Goal: Information Seeking & Learning: Find contact information

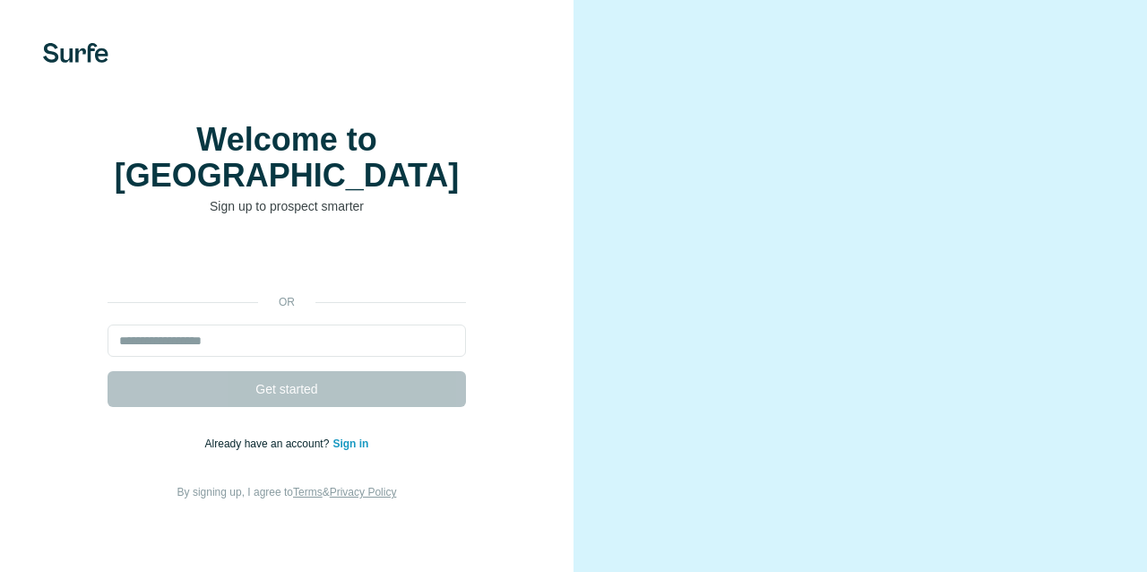
click at [330, 242] on div "Se connecter avec Google. S'ouvre dans un nouvel onglet." at bounding box center [287, 261] width 358 height 39
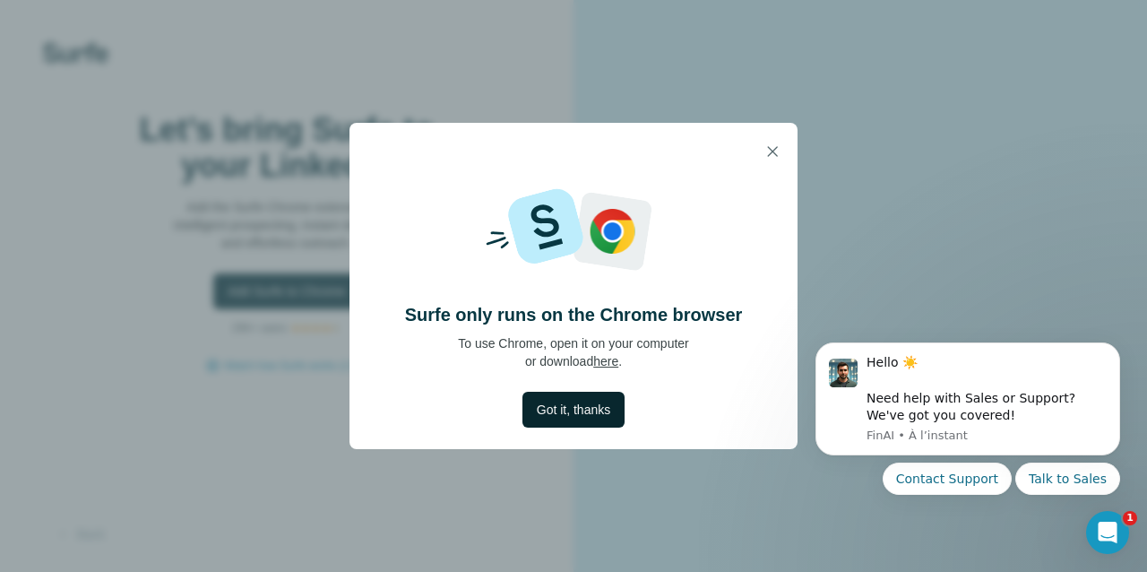
click at [593, 424] on button "Got it, thanks" at bounding box center [573, 410] width 102 height 36
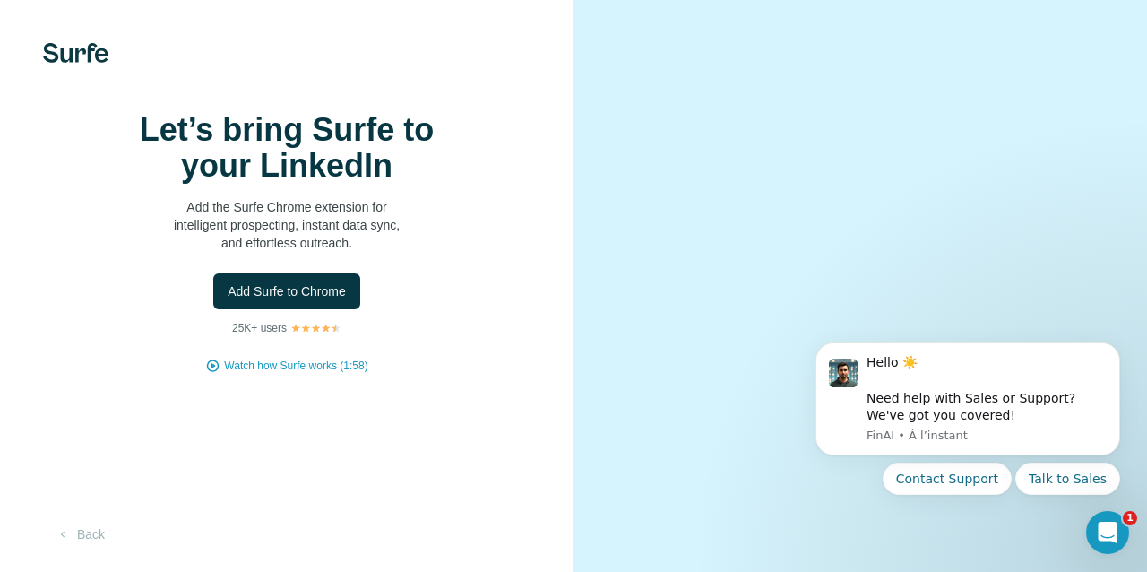
scroll to position [45, 0]
click at [1113, 351] on icon "Dismiss notification" at bounding box center [1114, 348] width 6 height 6
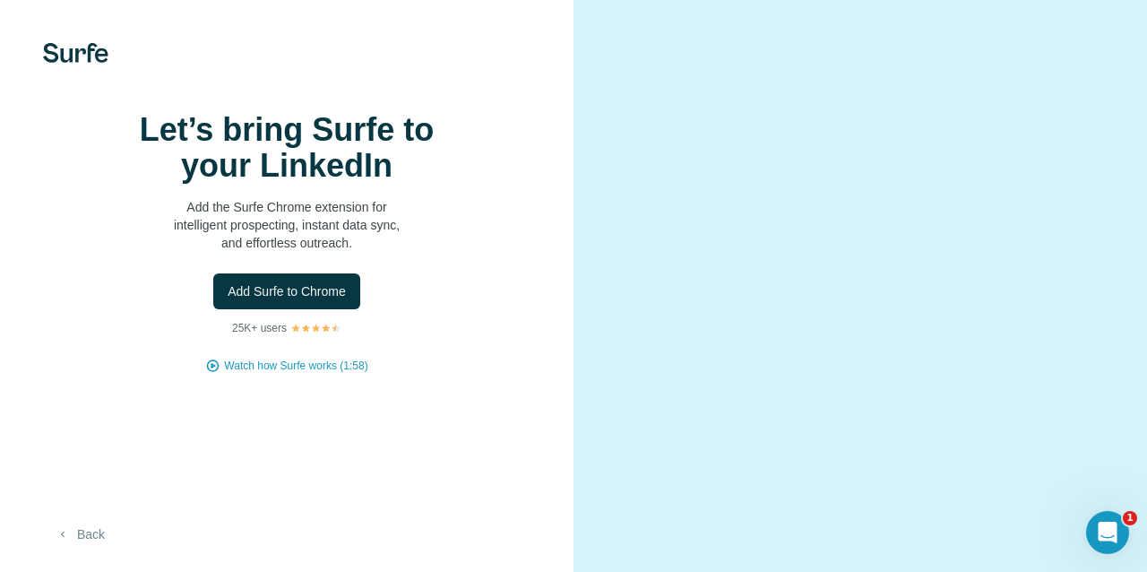
click at [73, 540] on button "Back" at bounding box center [80, 534] width 74 height 32
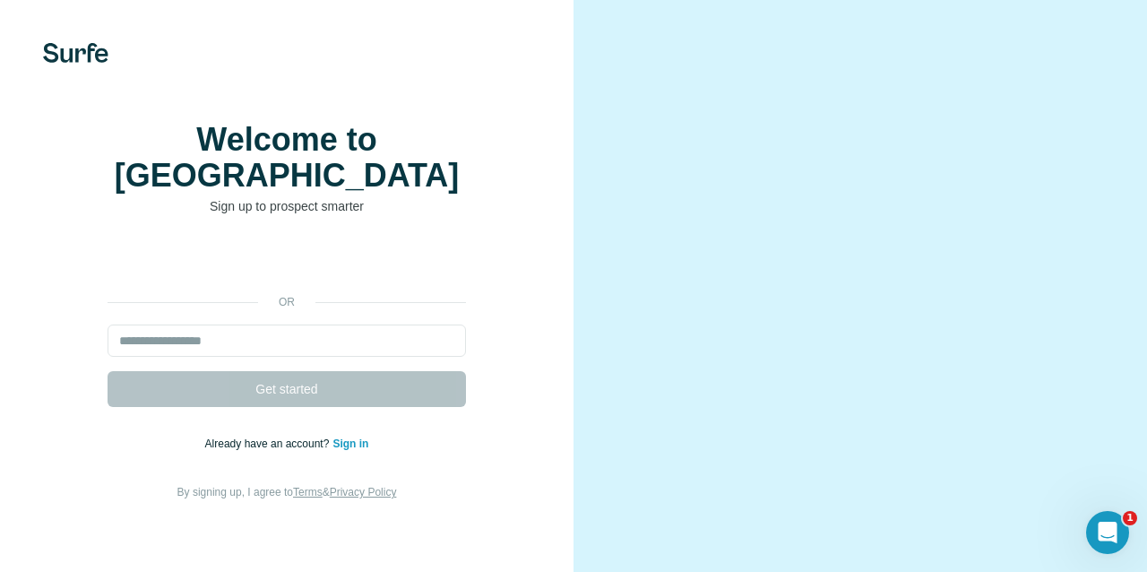
click at [421, 242] on div "Se connecter avec Google. S'ouvre dans un nouvel onglet." at bounding box center [287, 261] width 358 height 39
click at [349, 437] on link "Sign in" at bounding box center [350, 443] width 36 height 13
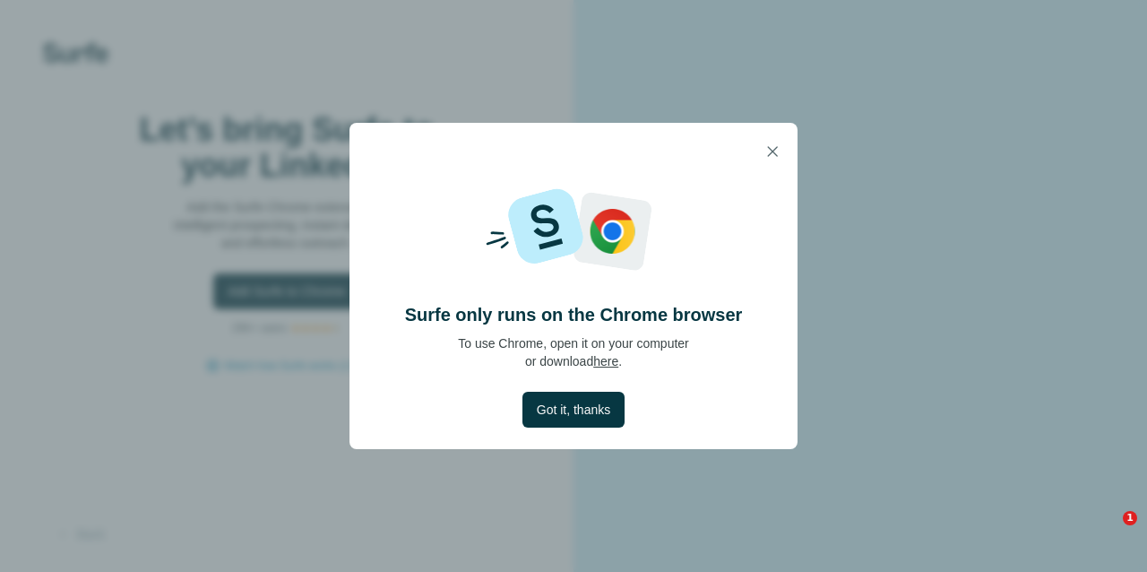
scroll to position [43, 0]
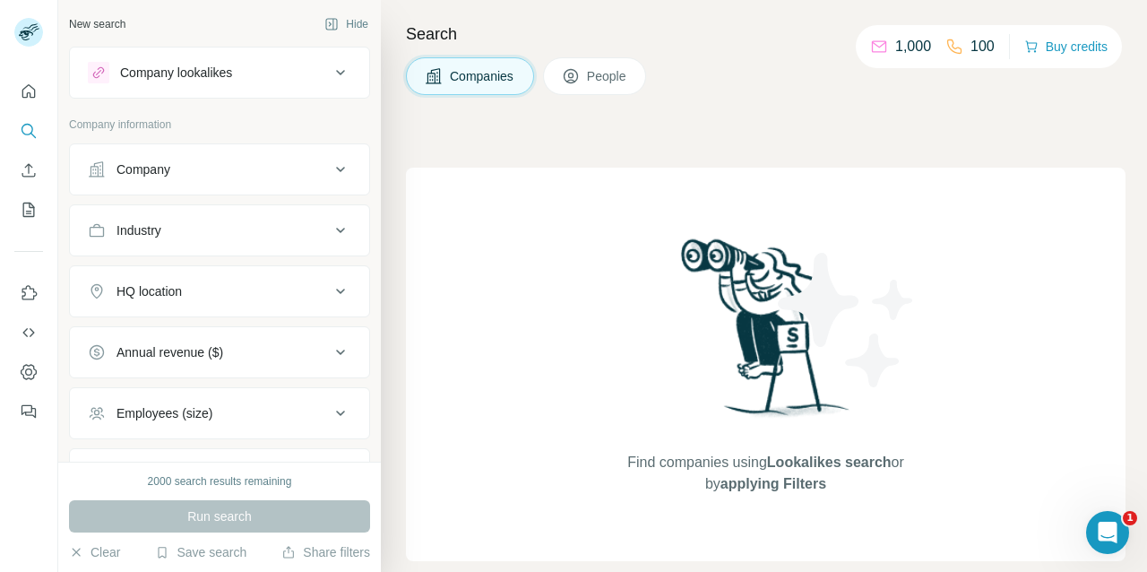
click at [320, 182] on button "Company" at bounding box center [219, 169] width 299 height 43
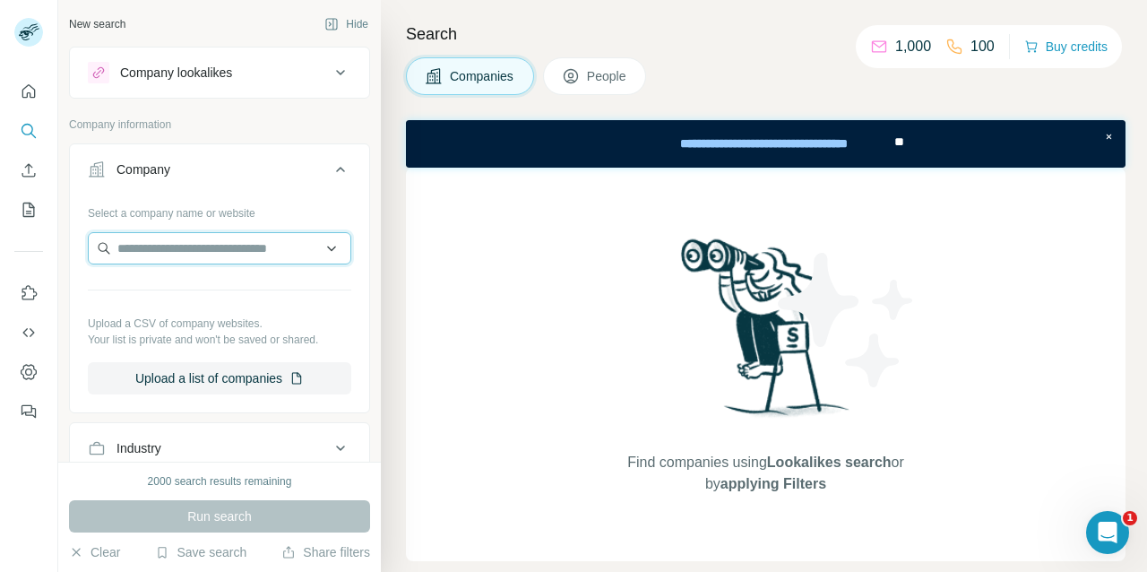
click at [277, 250] on input "text" at bounding box center [219, 248] width 263 height 32
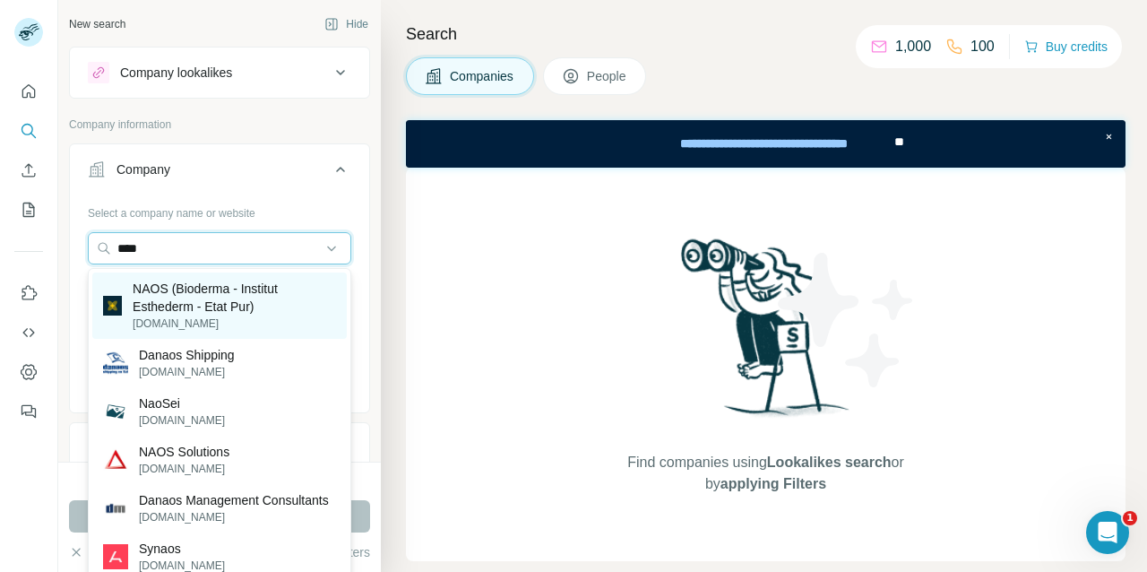
type input "****"
click at [286, 304] on p "NAOS (Bioderma - Institut Esthederm - Etat Pur)" at bounding box center [234, 298] width 203 height 36
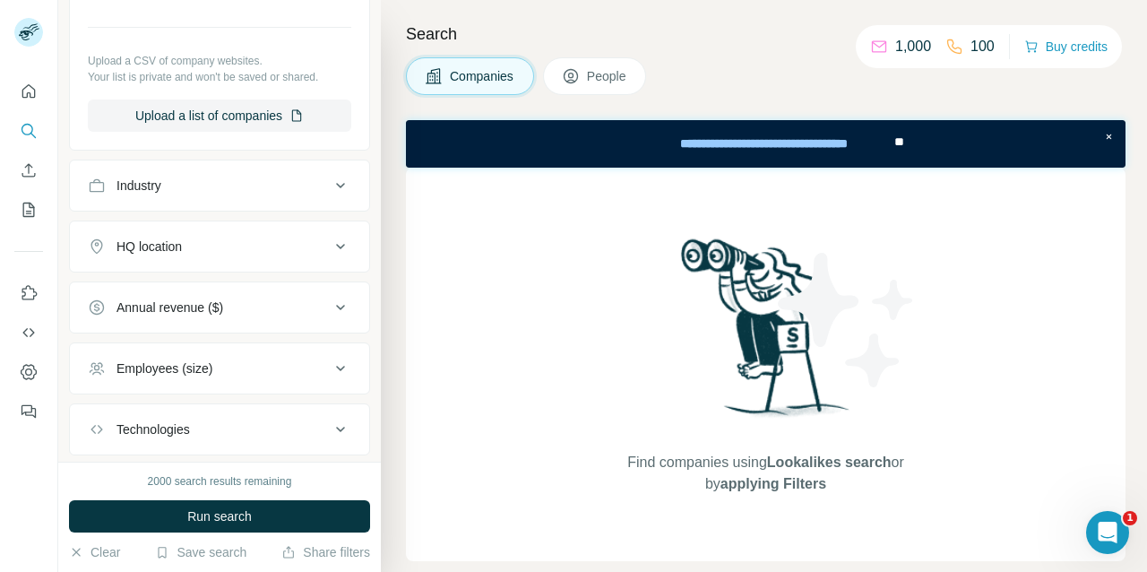
scroll to position [309, 0]
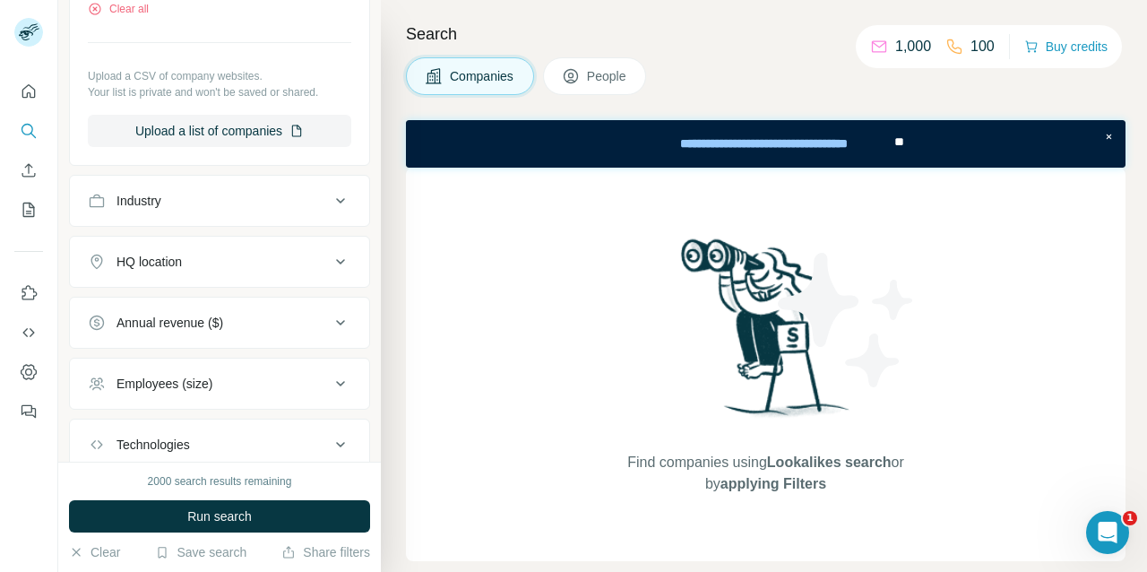
click at [280, 252] on button "HQ location" at bounding box center [219, 261] width 299 height 43
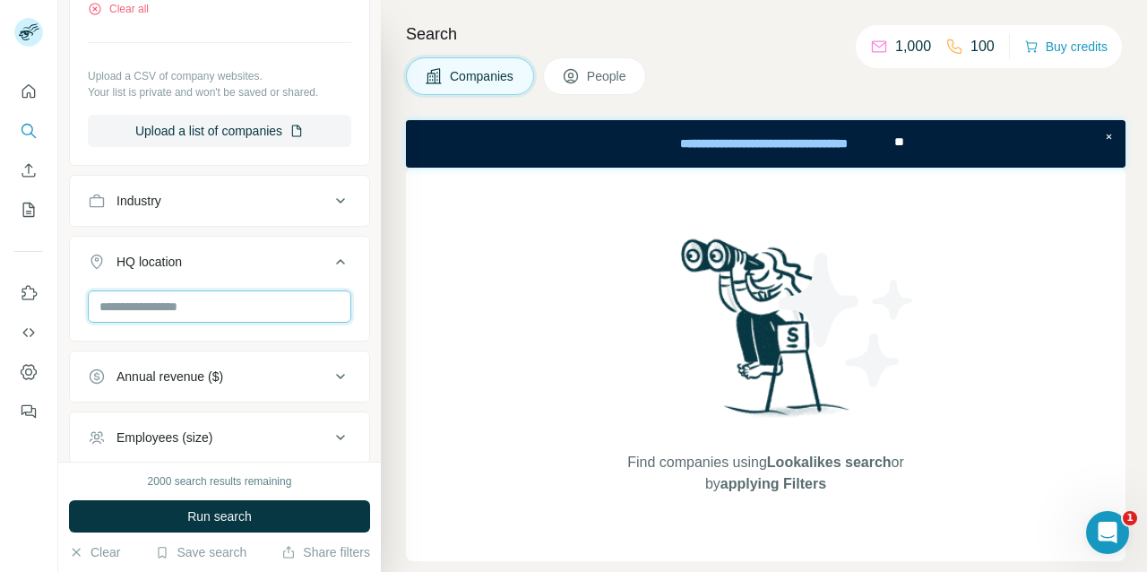
type input "*"
click at [256, 303] on input "text" at bounding box center [219, 306] width 263 height 32
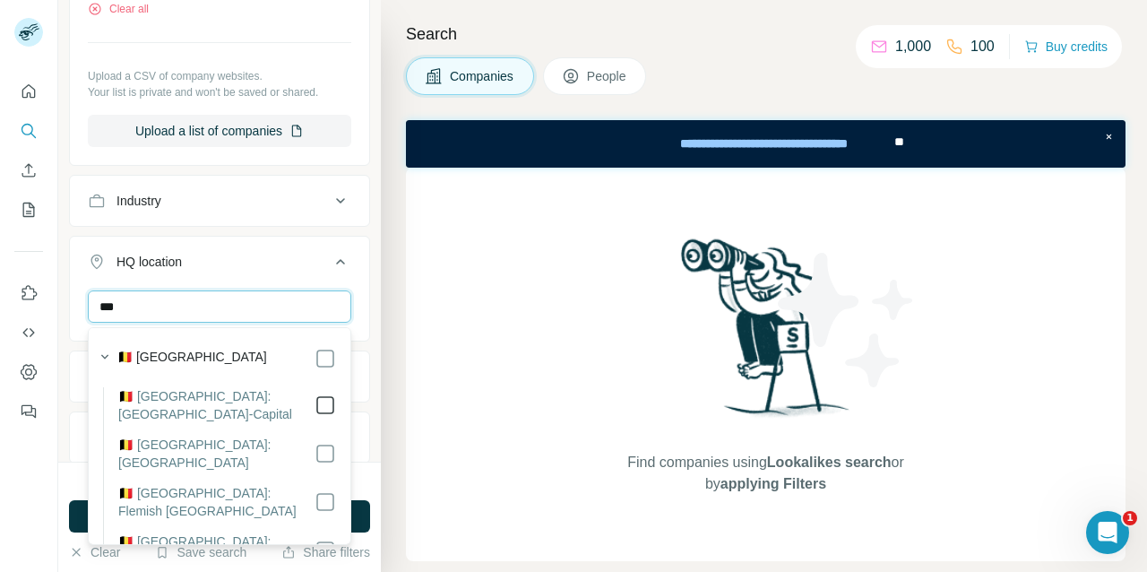
type input "***"
click at [334, 401] on icon at bounding box center [326, 405] width 22 height 22
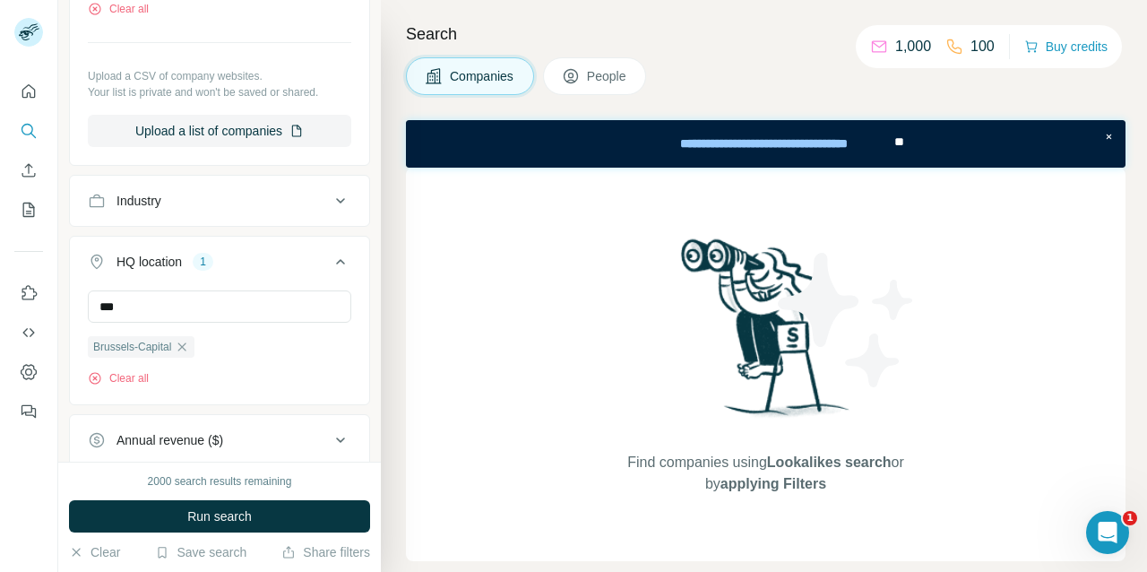
click at [367, 241] on button "HQ location 1" at bounding box center [219, 265] width 299 height 50
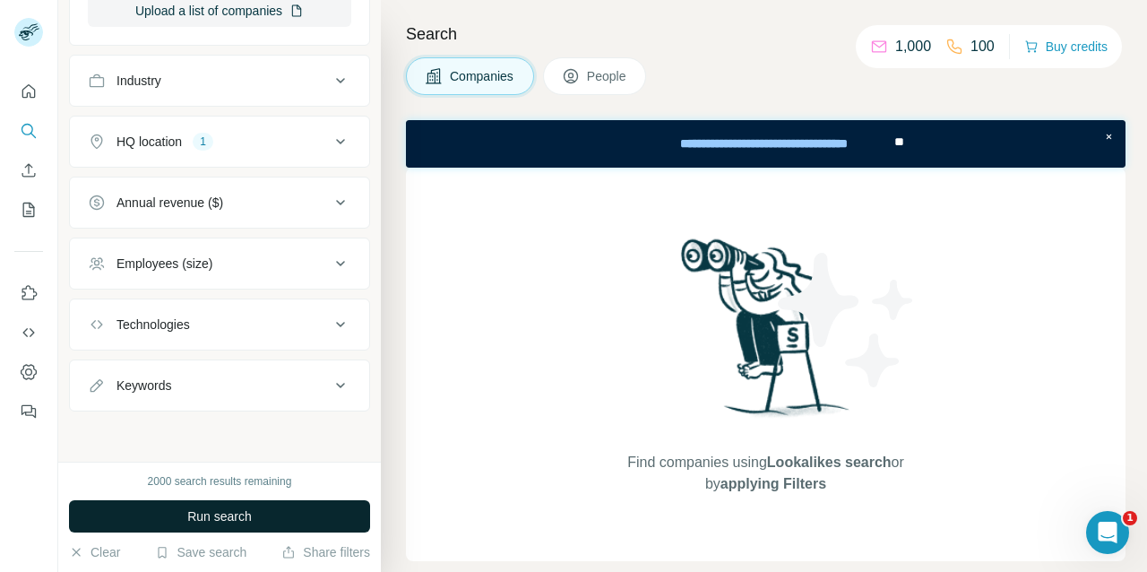
scroll to position [430, 0]
click at [211, 518] on span "Run search" at bounding box center [219, 516] width 65 height 18
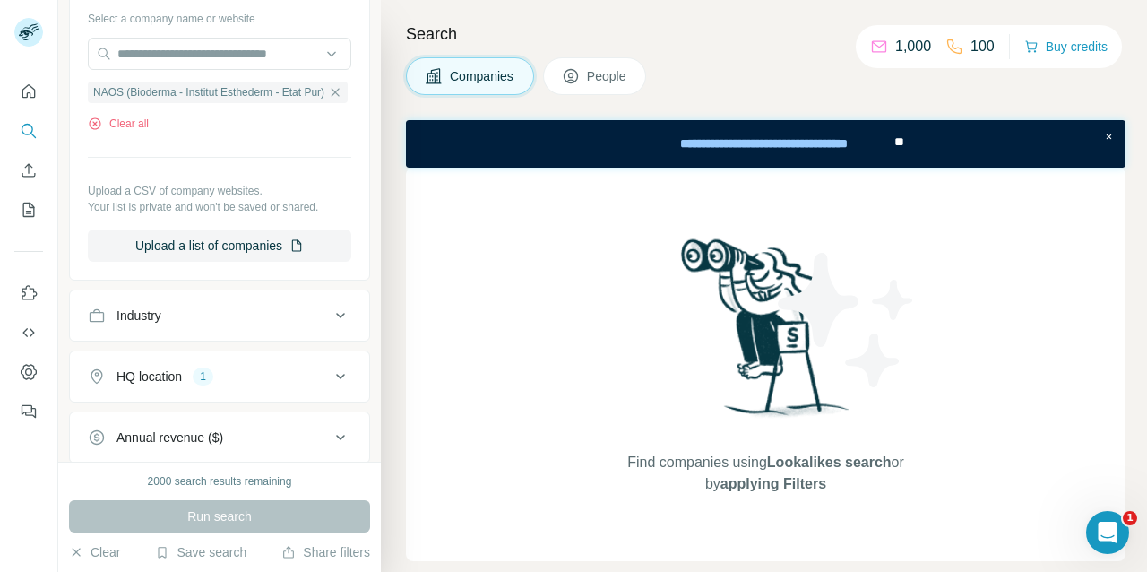
scroll to position [177, 0]
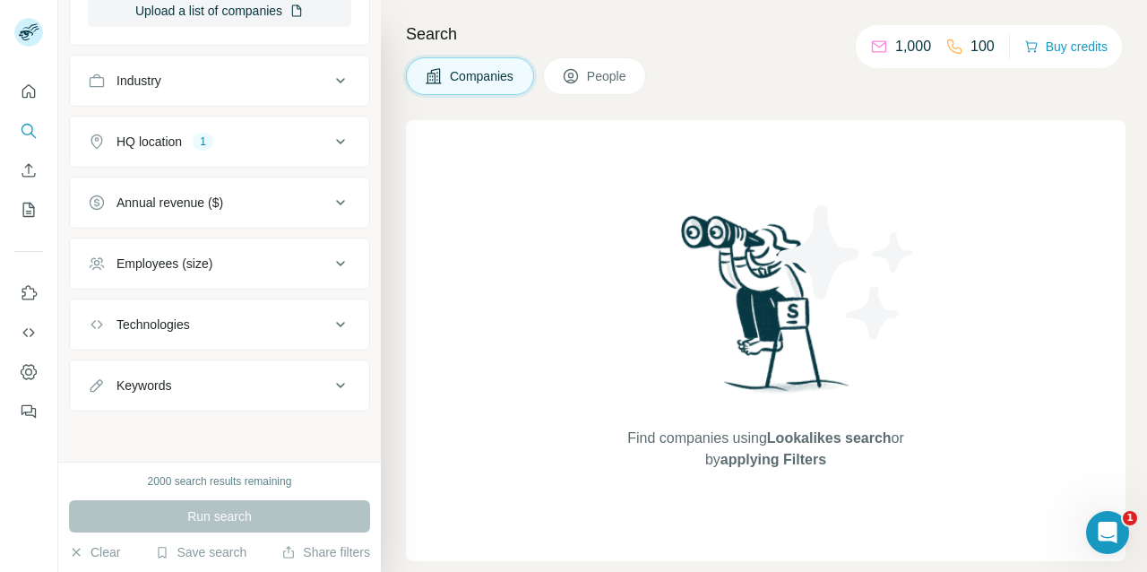
click at [220, 517] on div "Run search" at bounding box center [219, 516] width 301 height 32
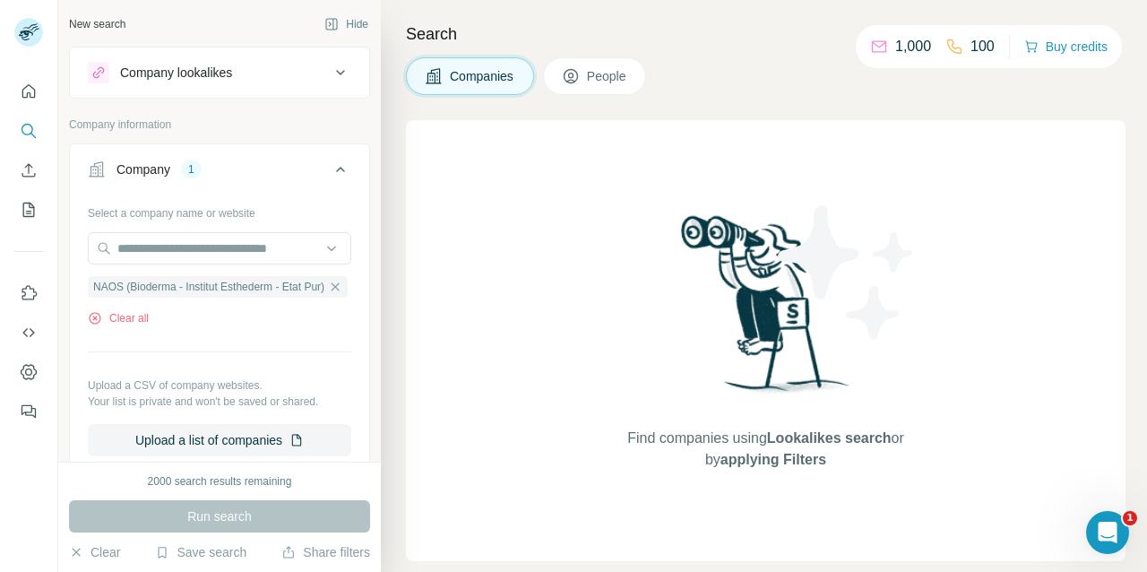
scroll to position [-1, 0]
click at [628, 73] on span "People" at bounding box center [607, 76] width 41 height 18
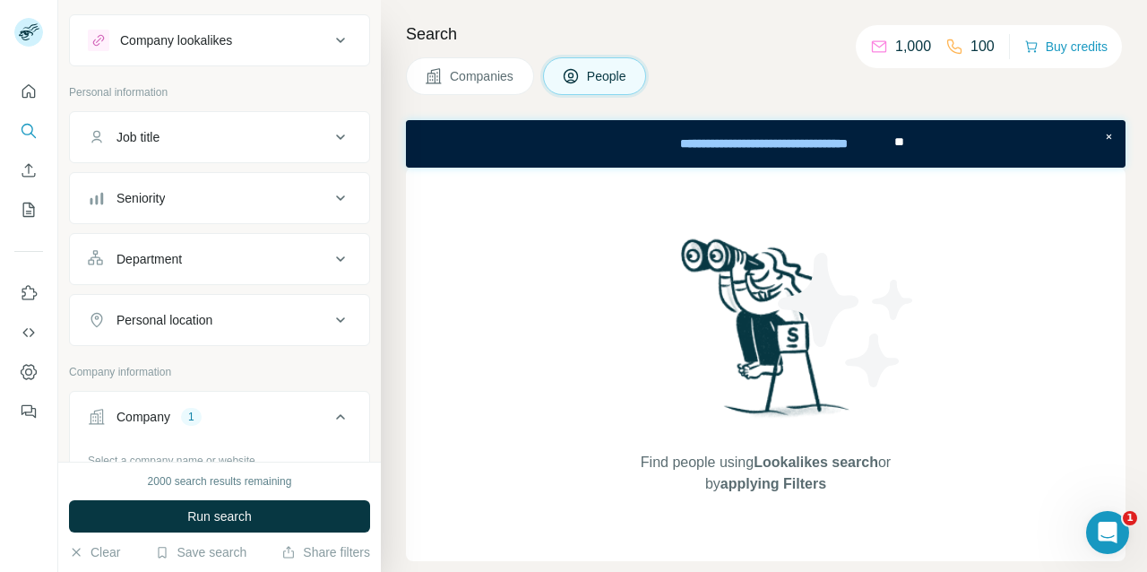
scroll to position [21, 0]
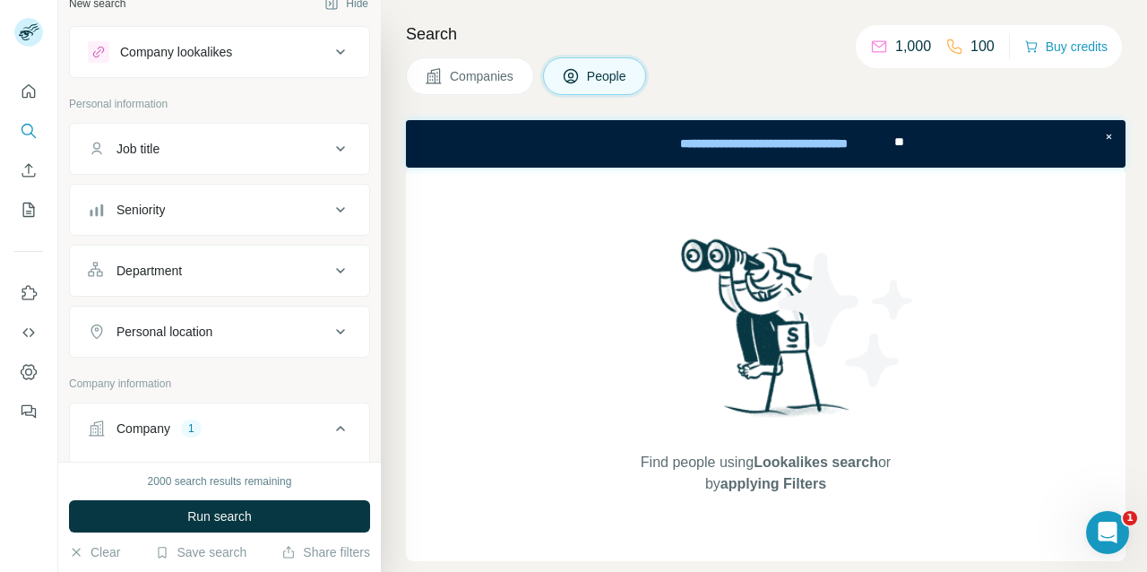
click at [340, 149] on icon at bounding box center [340, 148] width 9 height 5
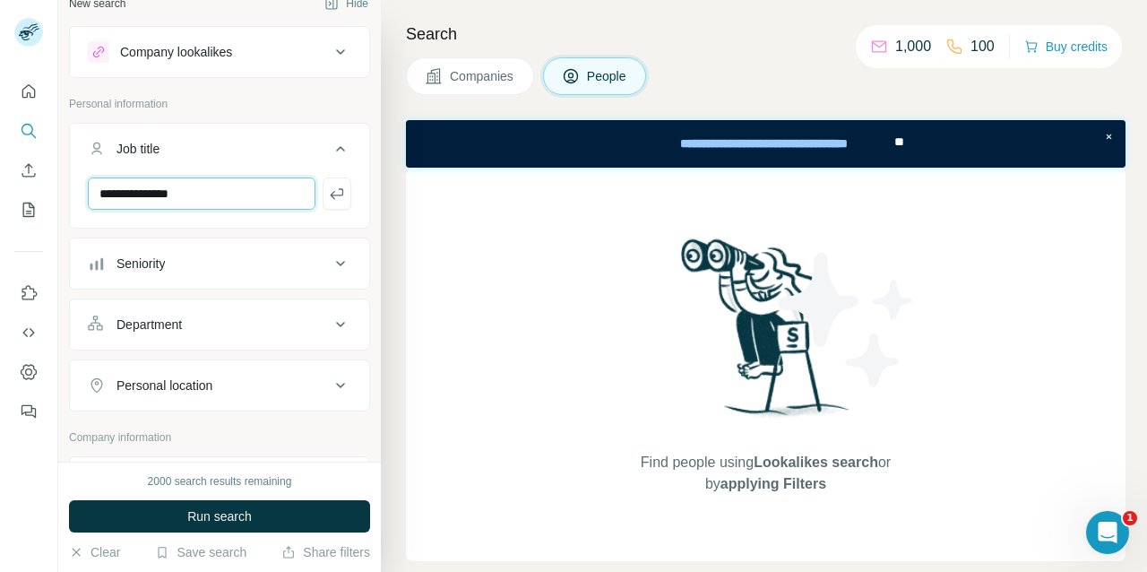
type input "**********"
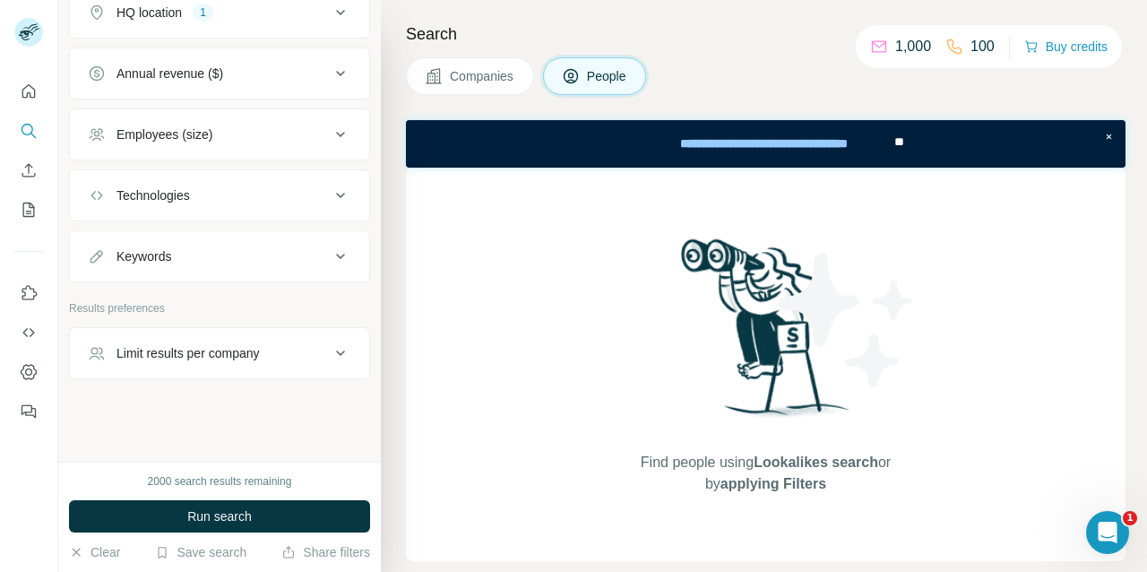
scroll to position [957, 0]
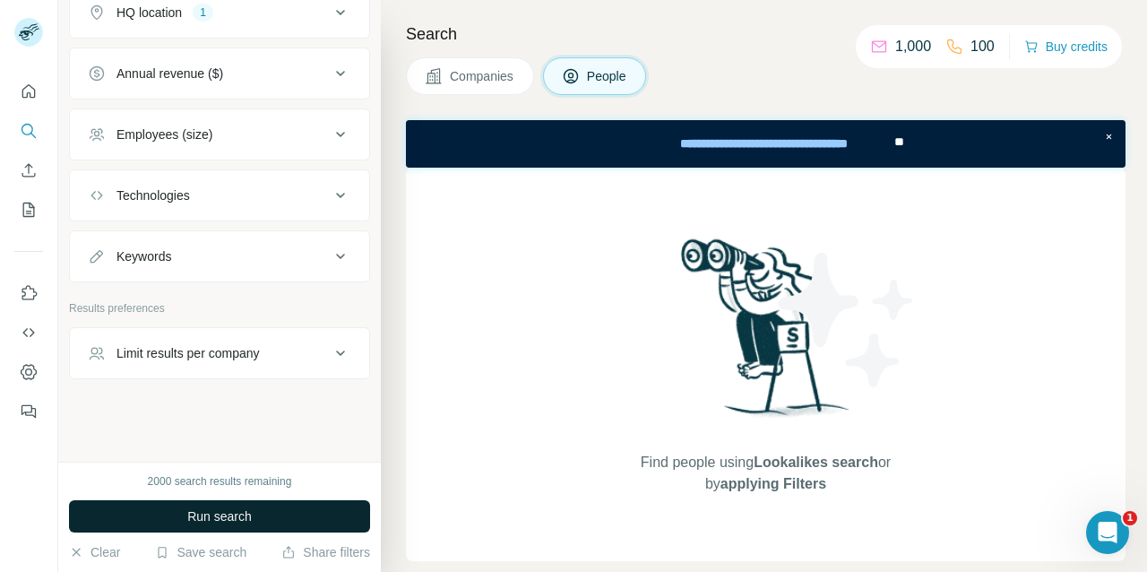
click at [236, 524] on span "Run search" at bounding box center [219, 516] width 65 height 18
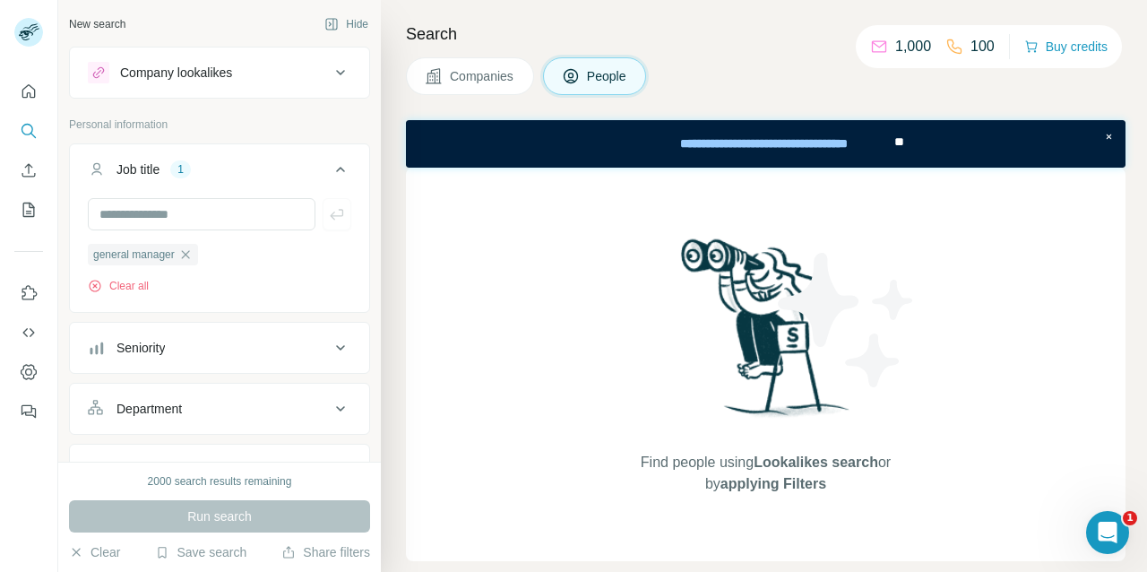
scroll to position [0, 0]
